Goal: Check status

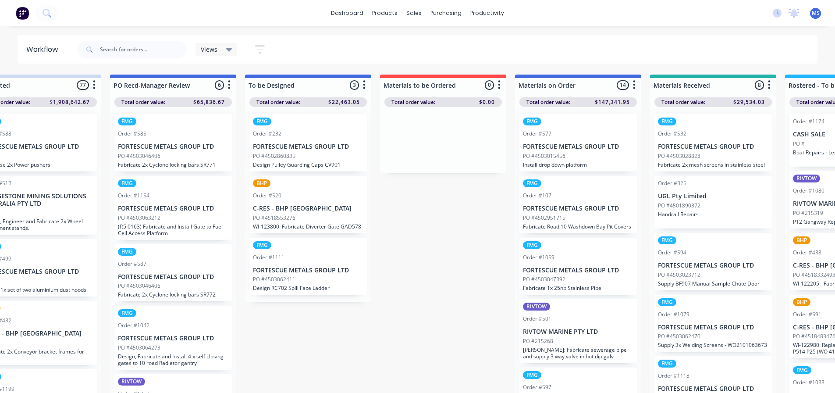
drag, startPoint x: 507, startPoint y: 230, endPoint x: 518, endPoint y: 231, distance: 11.0
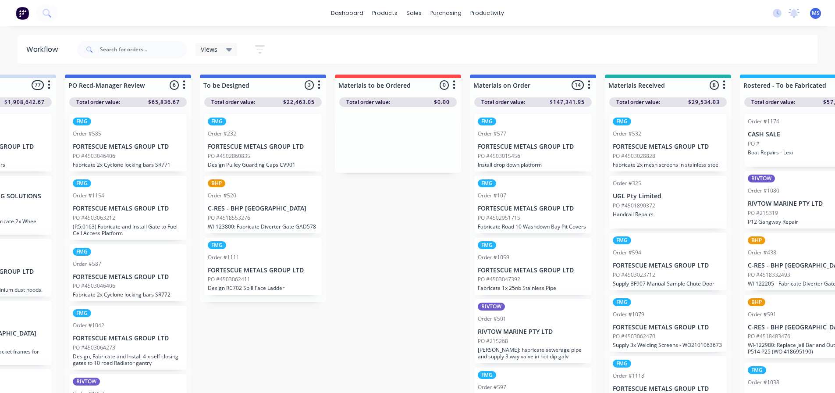
drag, startPoint x: 518, startPoint y: 231, endPoint x: 570, endPoint y: 235, distance: 52.3
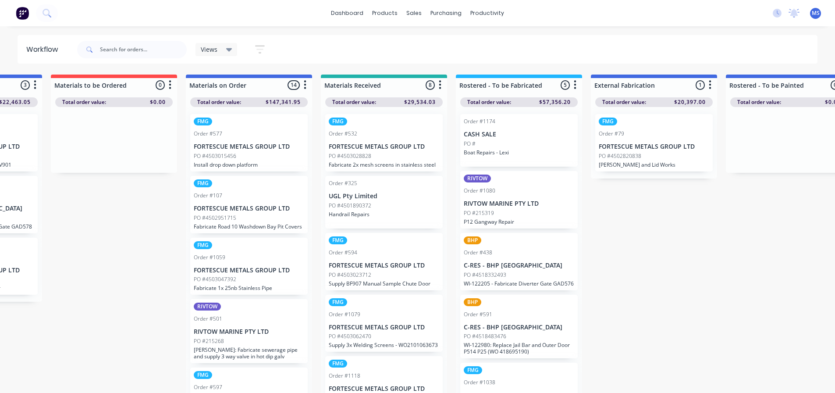
drag, startPoint x: 371, startPoint y: 223, endPoint x: 418, endPoint y: 228, distance: 47.1
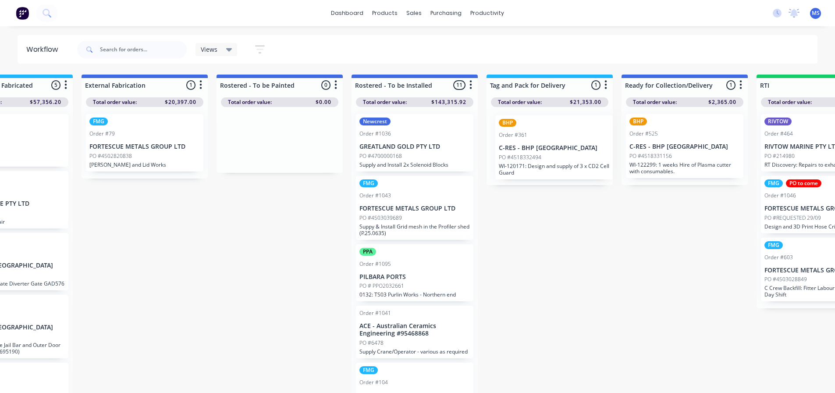
drag, startPoint x: 571, startPoint y: 162, endPoint x: 577, endPoint y: 164, distance: 7.1
click at [577, 164] on div "BHP Order #361 C-RES - BHP Port Hedland PO #4518332494 WI-120171: Design and su…" at bounding box center [549, 146] width 126 height 78
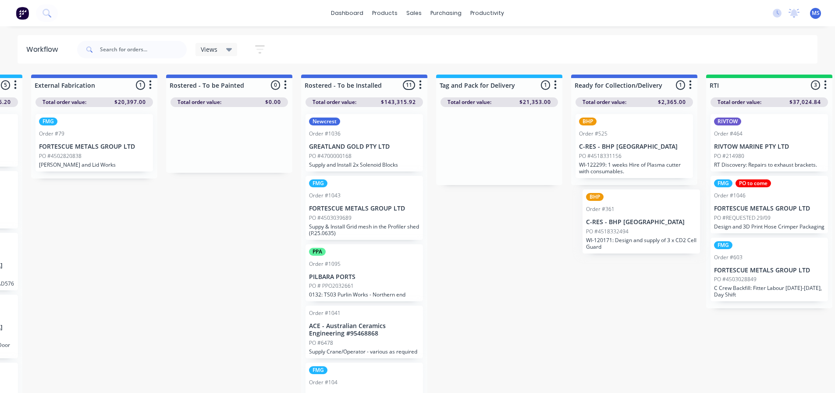
drag, startPoint x: 577, startPoint y: 164, endPoint x: 673, endPoint y: 242, distance: 123.0
click at [673, 242] on div "Submitted 77 Sort By Created date Required date Order number Customer name Most…" at bounding box center [236, 234] width 2351 height 320
drag, startPoint x: 591, startPoint y: 193, endPoint x: 661, endPoint y: 228, distance: 78.0
click at [661, 228] on div "Submitted 77 Sort By Created date Required date Order number Customer name Most…" at bounding box center [235, 234] width 2351 height 320
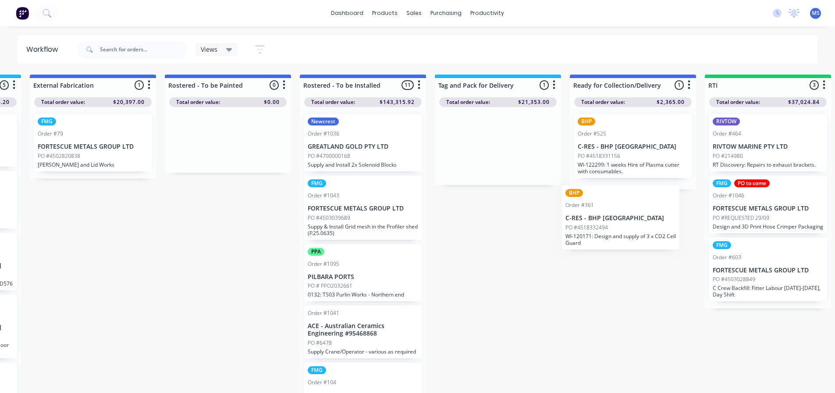
drag, startPoint x: 513, startPoint y: 156, endPoint x: 645, endPoint y: 228, distance: 150.2
click at [645, 228] on div "Submitted 77 Sort By Created date Required date Order number Customer name Most…" at bounding box center [235, 234] width 2351 height 320
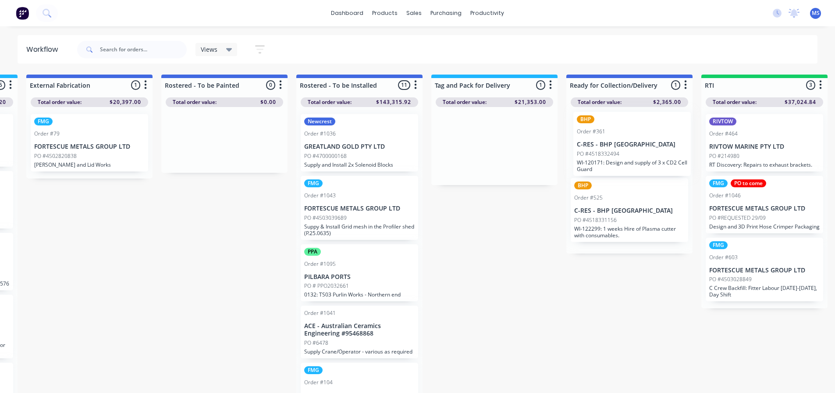
drag, startPoint x: 560, startPoint y: 138, endPoint x: 662, endPoint y: 146, distance: 102.5
click at [662, 146] on div "Submitted 77 Sort By Created date Required date Order number Customer name Most…" at bounding box center [231, 234] width 2351 height 320
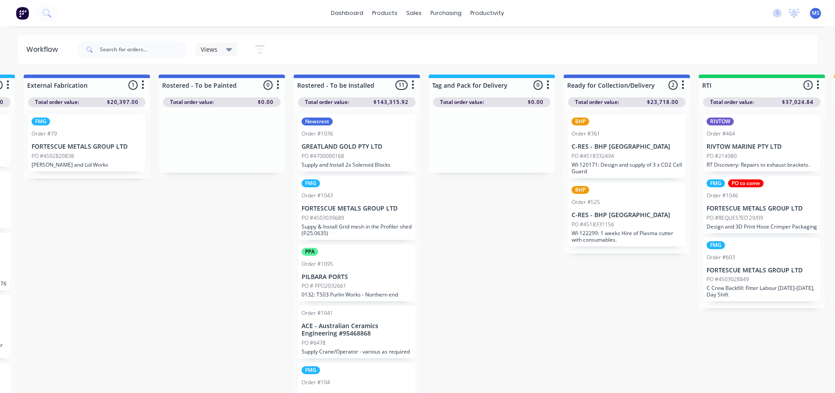
click at [640, 146] on p "C-RES - BHP Port Hedland" at bounding box center [626, 146] width 110 height 7
